Goal: Communication & Community: Answer question/provide support

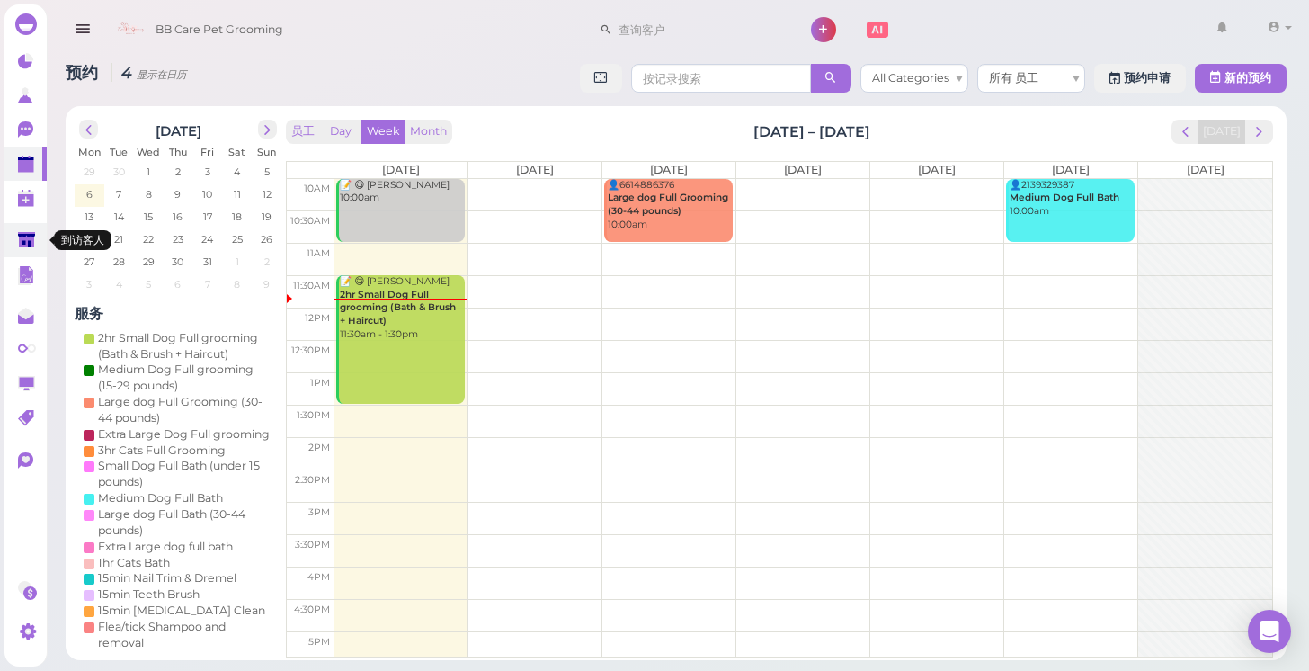
click at [36, 236] on icon at bounding box center [27, 241] width 19 height 19
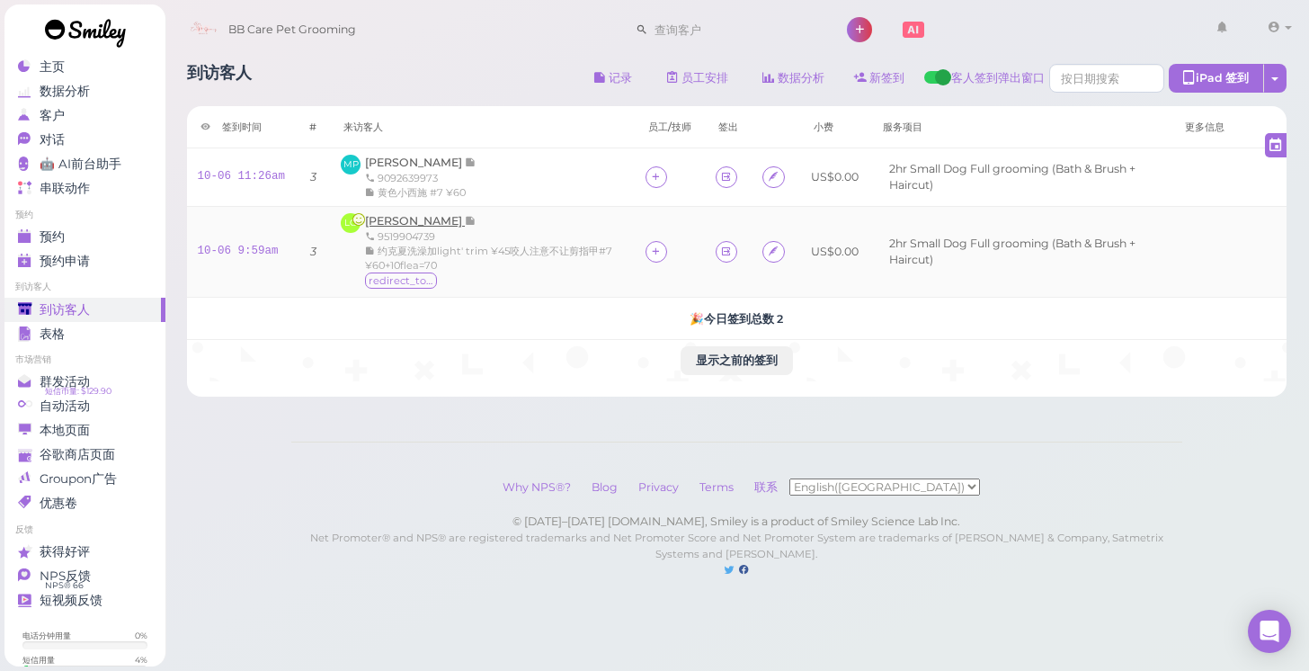
click at [389, 220] on span "[PERSON_NAME]" at bounding box center [415, 220] width 100 height 13
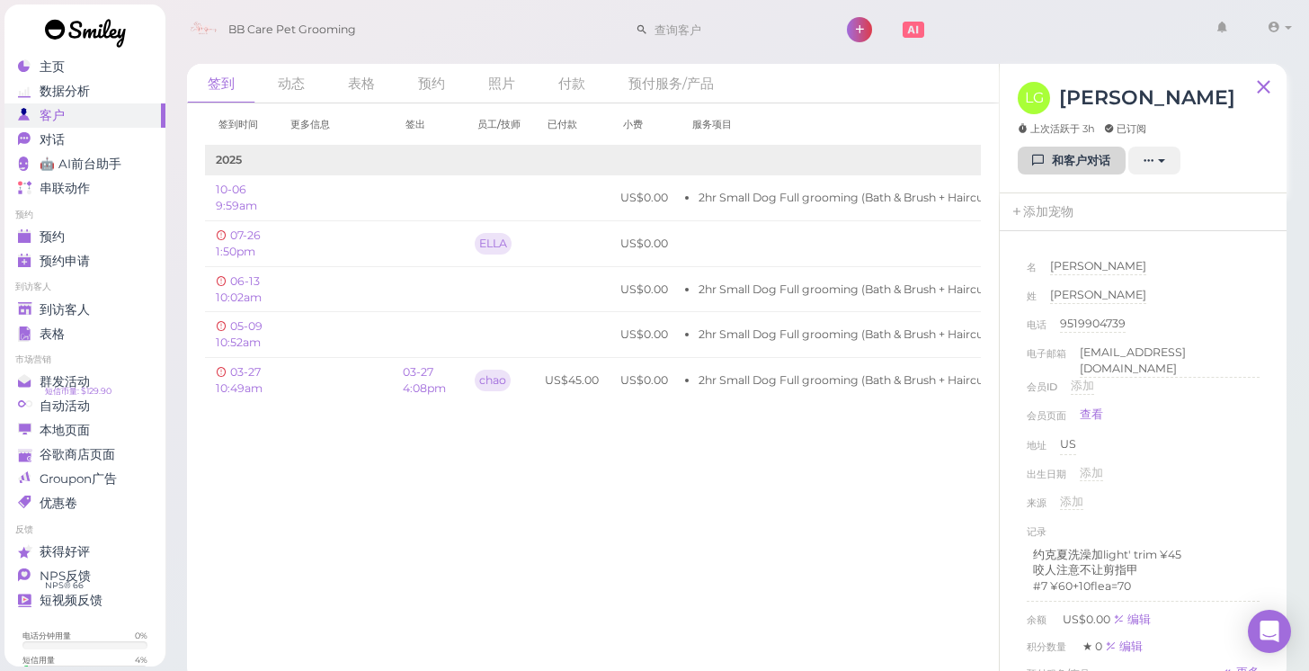
click at [1050, 170] on link "和客户对话" at bounding box center [1072, 161] width 108 height 29
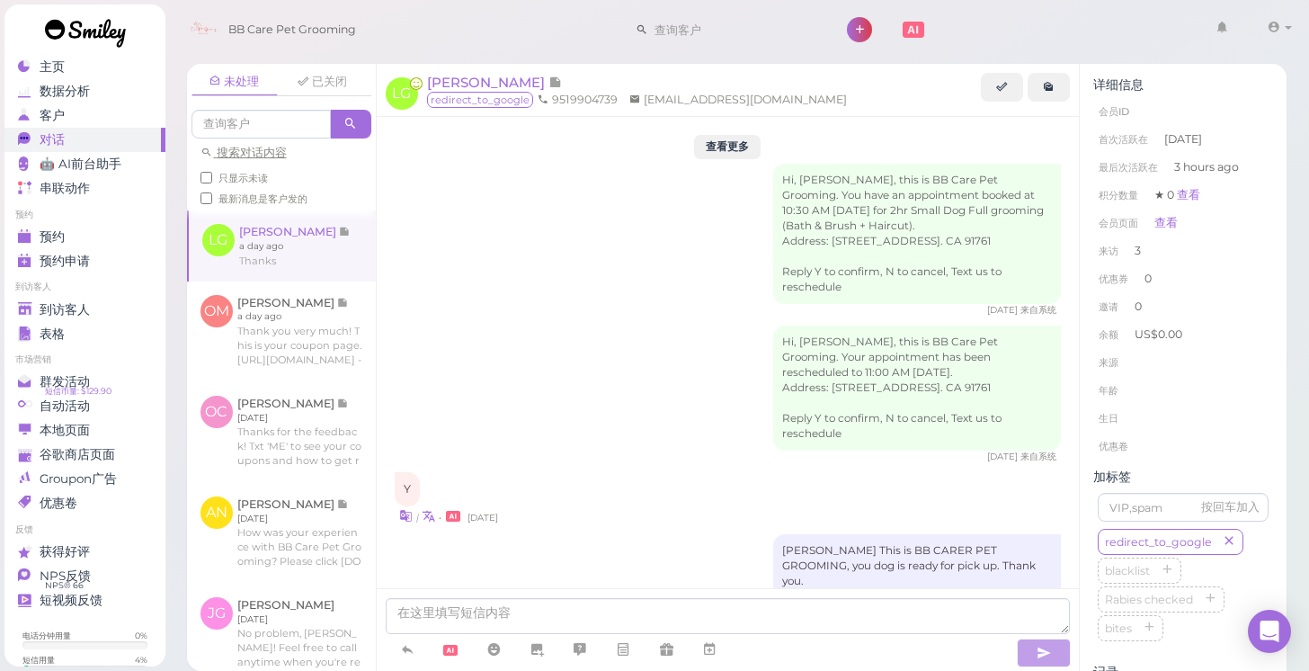
scroll to position [2274, 0]
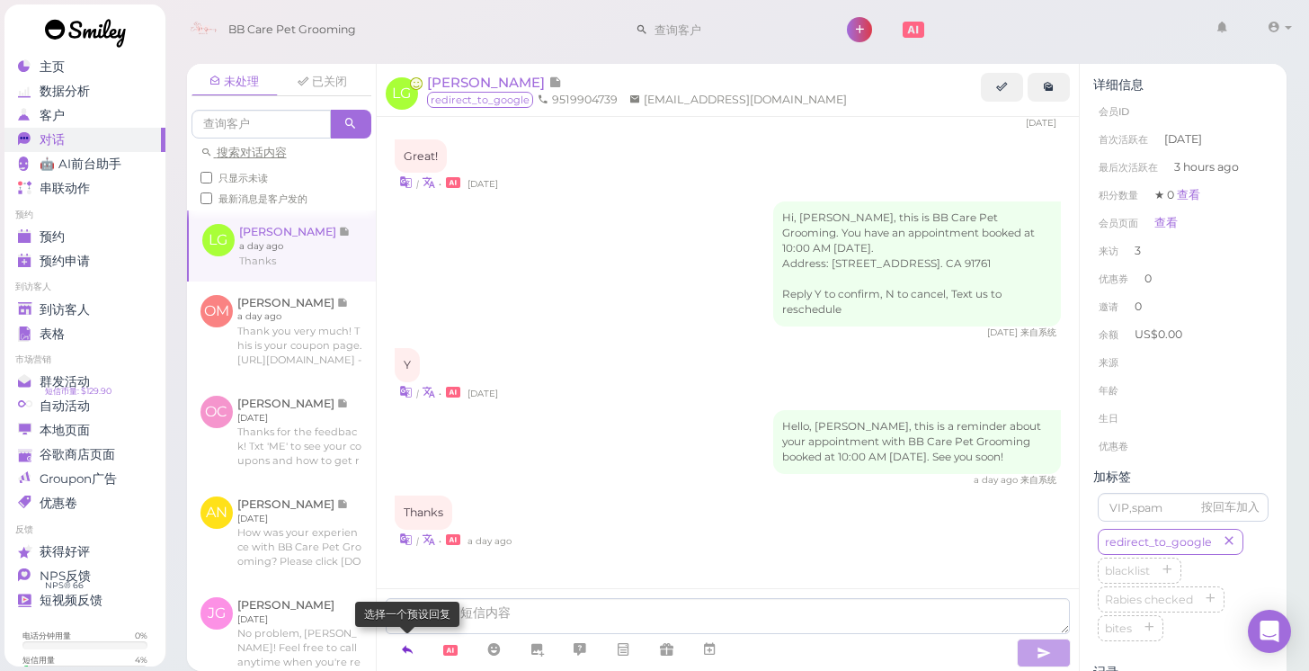
click at [413, 653] on icon at bounding box center [407, 649] width 14 height 18
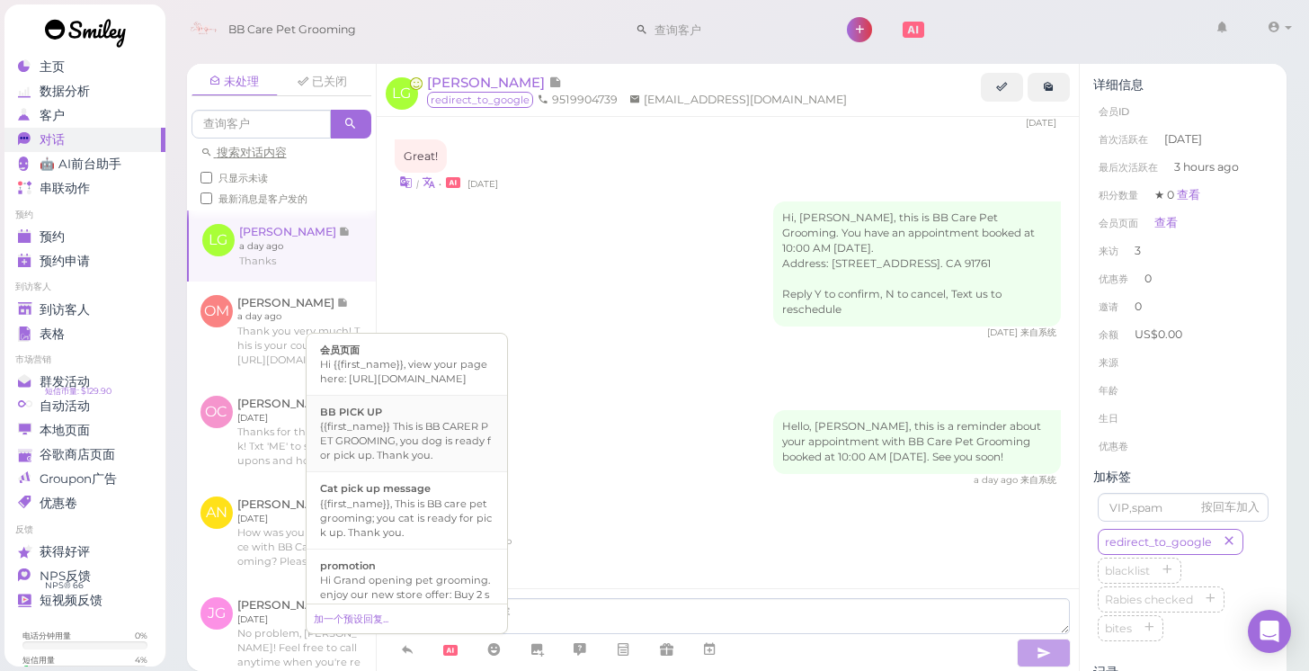
click at [419, 462] on div "{{first_name}} This is BB CARER PET GROOMING, you dog is ready for pick up. Tha…" at bounding box center [406, 440] width 173 height 43
type textarea "{{first_name}} This is BB CARER PET GROOMING, you dog is ready for pick up. Tha…"
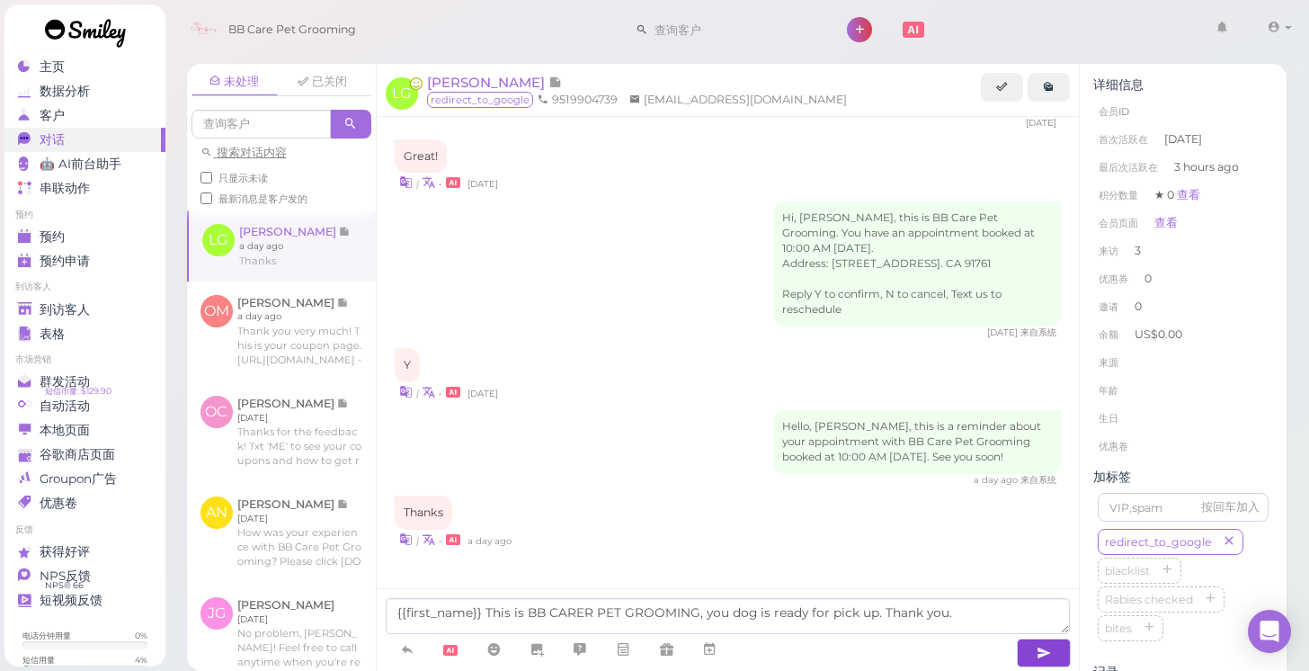
click at [1050, 655] on icon "button" at bounding box center [1043, 653] width 14 height 18
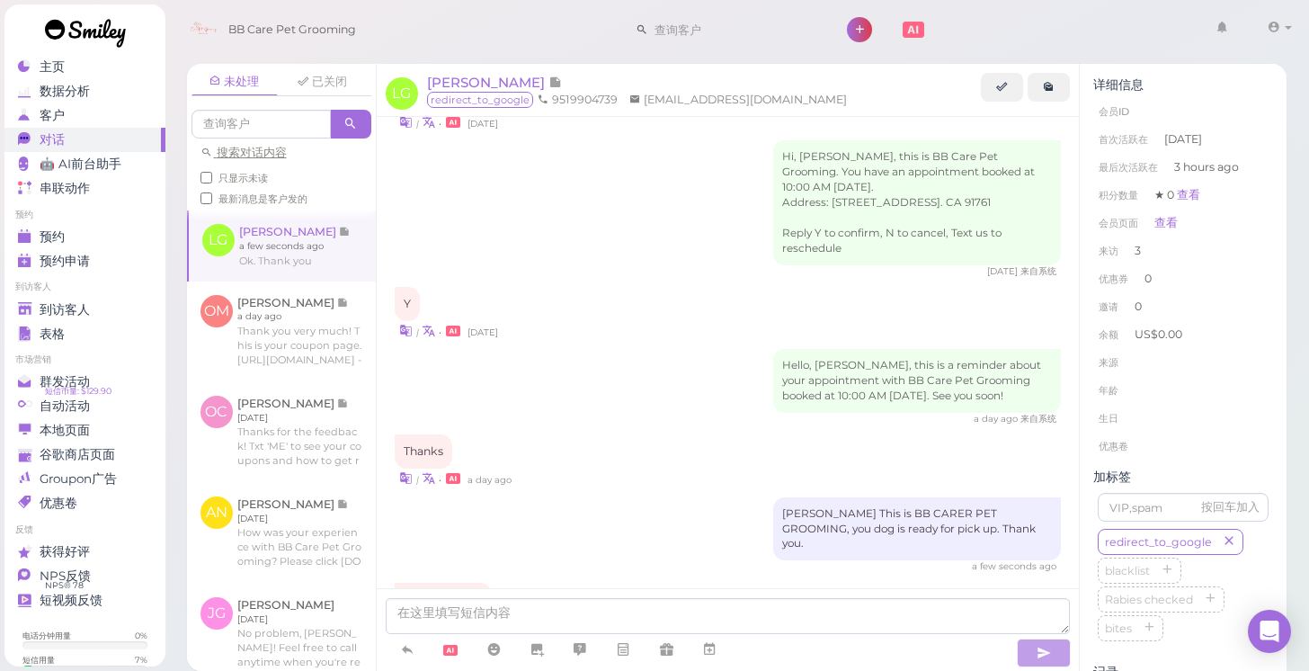
scroll to position [2235, 0]
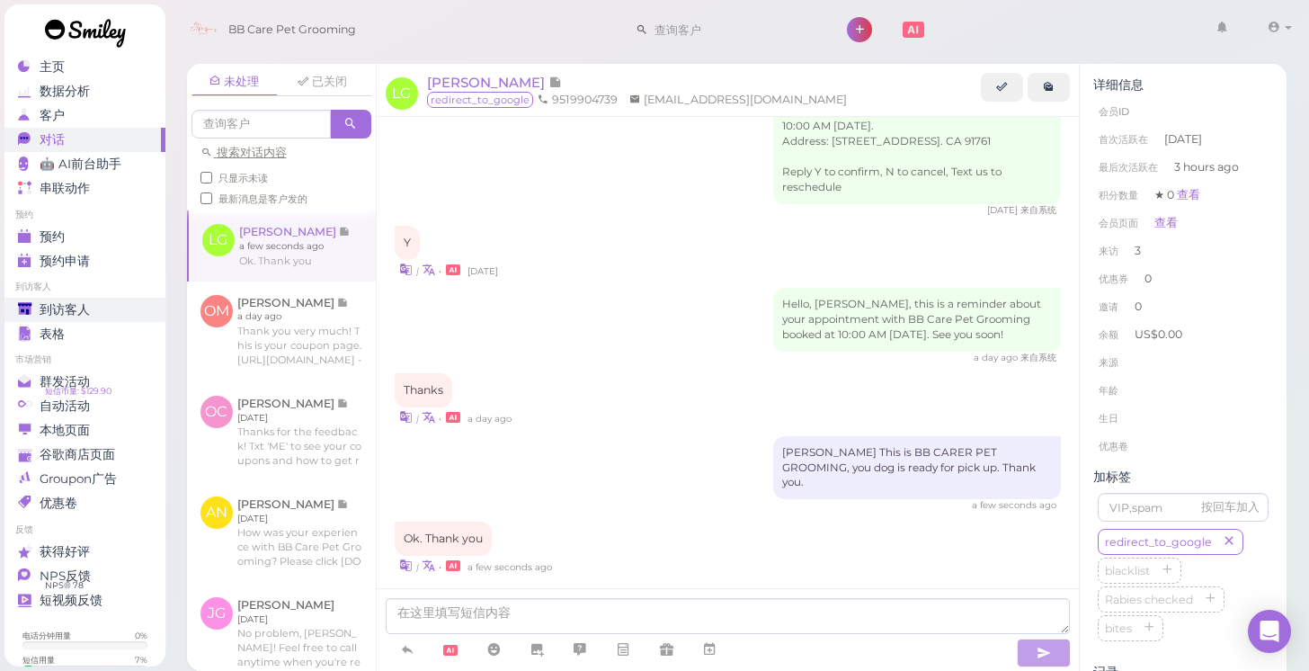
click at [105, 310] on div "到访客人" at bounding box center [82, 309] width 129 height 15
